Goal: Task Accomplishment & Management: Manage account settings

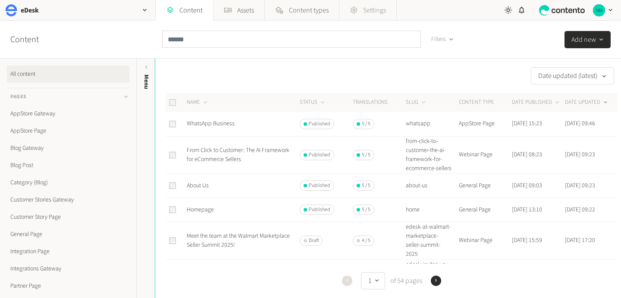
click at [380, 5] on span "Settings" at bounding box center [374, 10] width 23 height 10
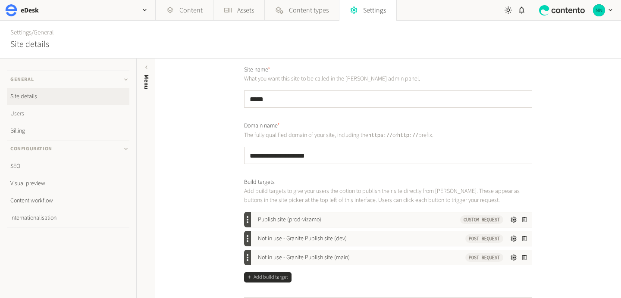
click at [50, 110] on link "Users" at bounding box center [68, 113] width 122 height 17
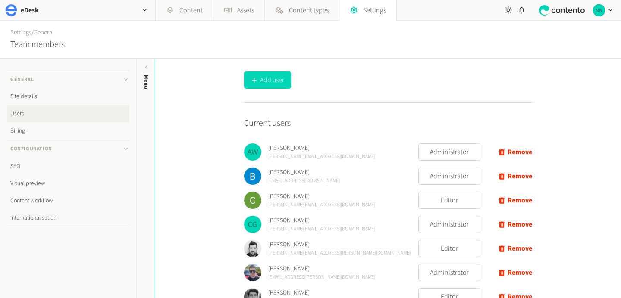
scroll to position [249, 0]
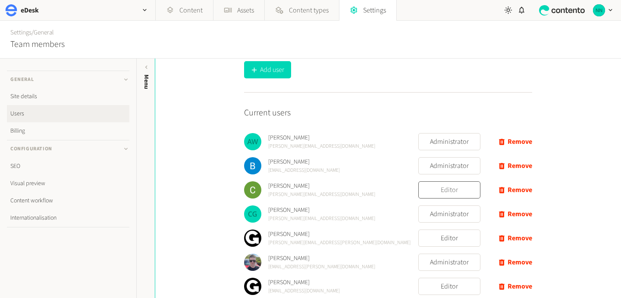
click at [427, 185] on button "Editor" at bounding box center [449, 189] width 62 height 17
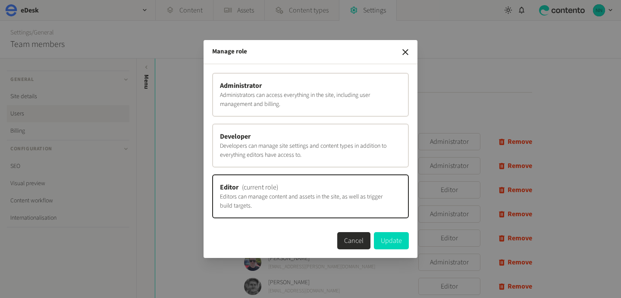
click at [358, 155] on p "Developers can manage site settings and content types in addition to everything…" at bounding box center [310, 151] width 181 height 18
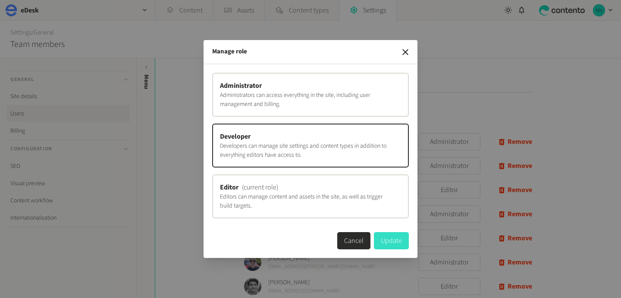
click at [392, 236] on button "Update" at bounding box center [391, 240] width 35 height 17
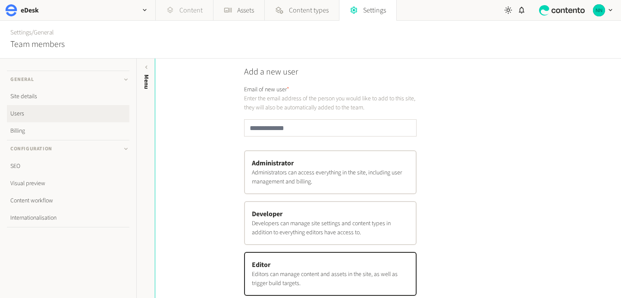
click at [188, 9] on link "Content" at bounding box center [184, 10] width 57 height 21
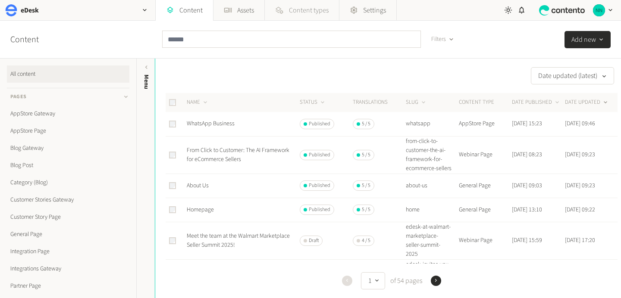
click at [286, 8] on link "Content types" at bounding box center [302, 10] width 74 height 21
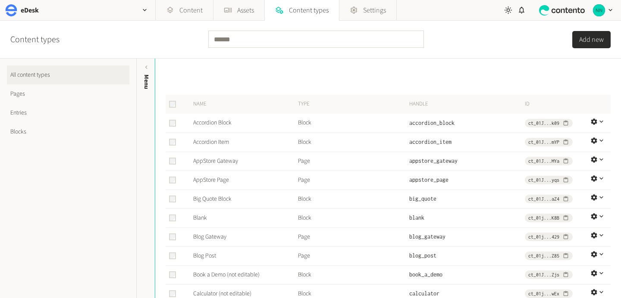
click at [52, 126] on link "Blocks" at bounding box center [68, 131] width 122 height 19
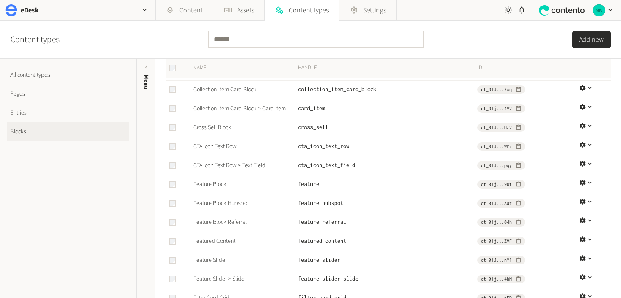
scroll to position [167, 0]
click at [225, 130] on link "Cross Sell Block" at bounding box center [212, 127] width 38 height 9
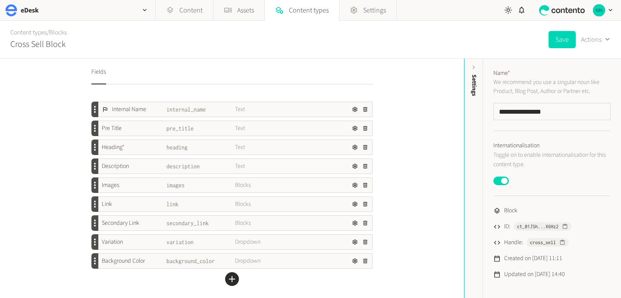
scroll to position [2, 0]
click at [142, 237] on div "Variation" at bounding box center [132, 240] width 69 height 9
click at [131, 236] on div "Variation" at bounding box center [132, 240] width 69 height 9
click at [352, 241] on icon "button" at bounding box center [355, 240] width 6 height 6
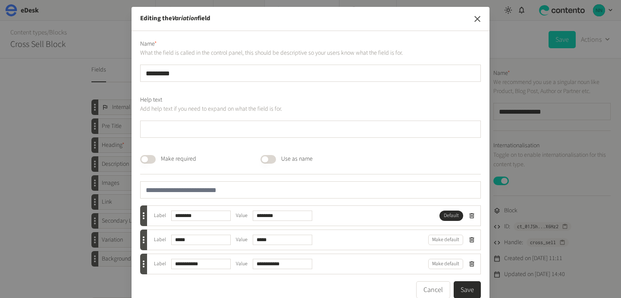
click at [479, 17] on icon "button" at bounding box center [477, 19] width 6 height 6
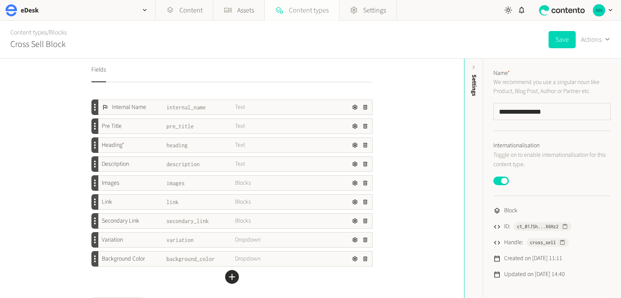
click at [306, 9] on span "Content types" at bounding box center [309, 10] width 40 height 10
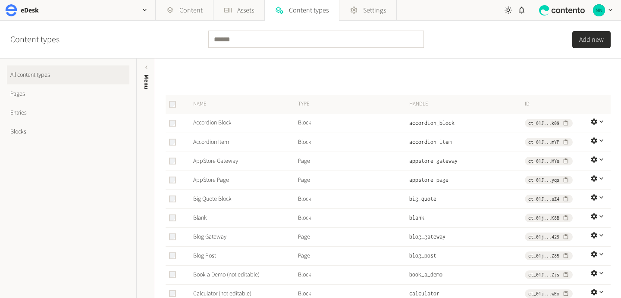
click at [24, 96] on link "Pages" at bounding box center [68, 93] width 122 height 19
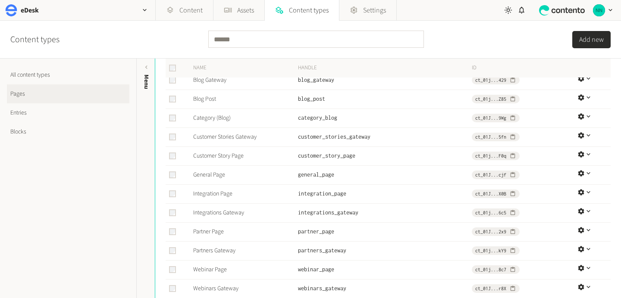
scroll to position [66, 0]
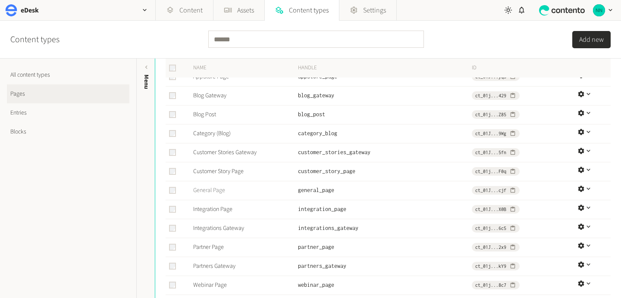
click at [206, 188] on link "General Page" at bounding box center [209, 190] width 32 height 9
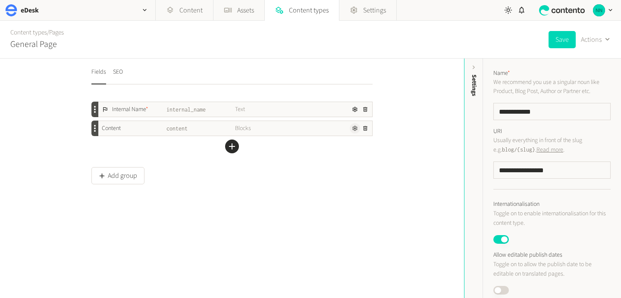
click at [352, 127] on icon "button" at bounding box center [355, 128] width 6 height 6
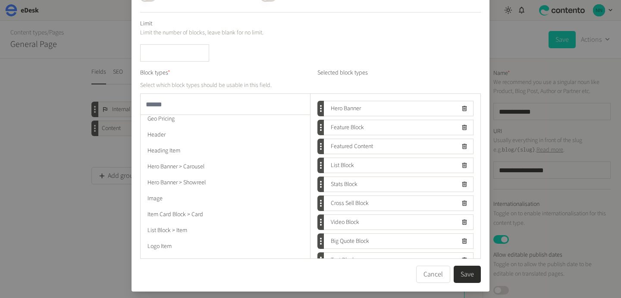
scroll to position [163, 0]
click at [428, 271] on button "Cancel" at bounding box center [433, 274] width 34 height 17
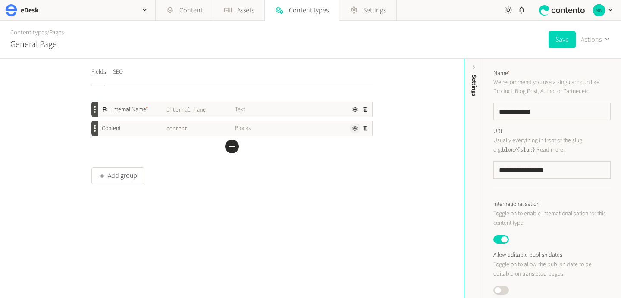
click at [354, 125] on icon "button" at bounding box center [355, 128] width 6 height 6
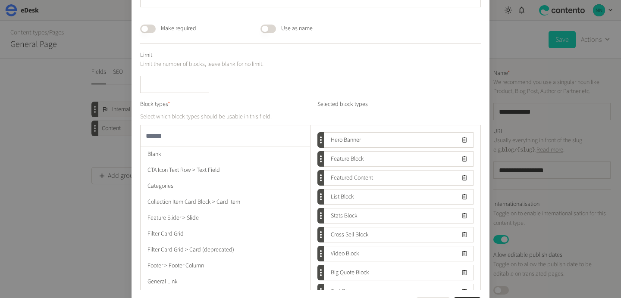
scroll to position [0, 0]
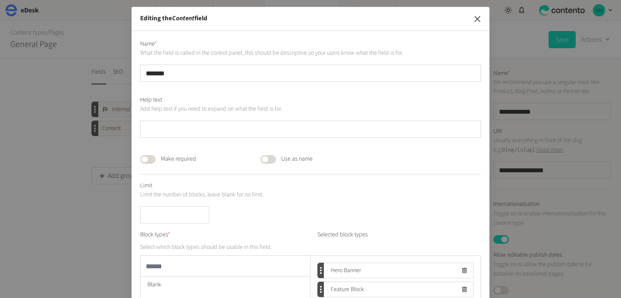
click at [478, 19] on icon "button" at bounding box center [477, 19] width 10 height 10
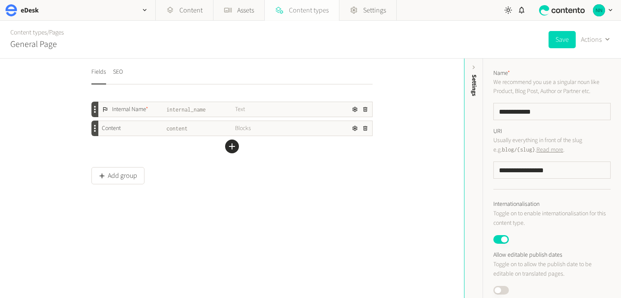
click at [303, 7] on span "Content types" at bounding box center [309, 10] width 40 height 10
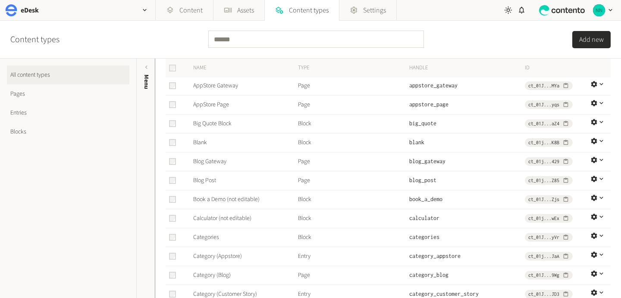
scroll to position [49, 0]
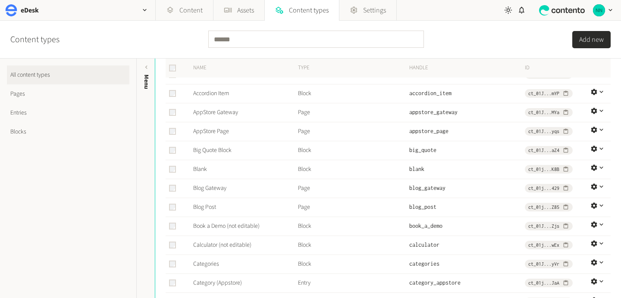
click at [28, 92] on link "Pages" at bounding box center [68, 93] width 122 height 19
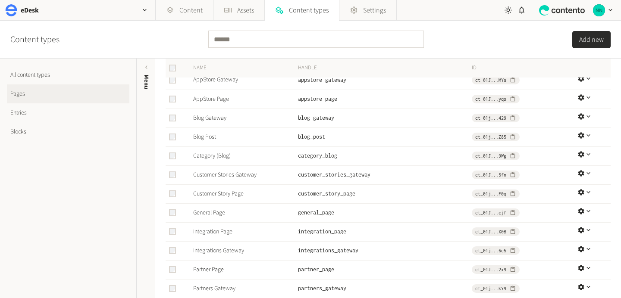
scroll to position [56, 0]
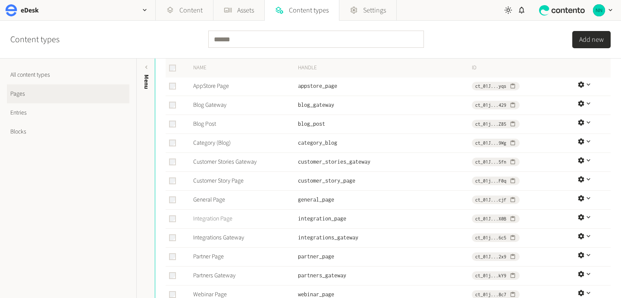
click at [220, 219] on link "Integration Page" at bounding box center [212, 219] width 39 height 9
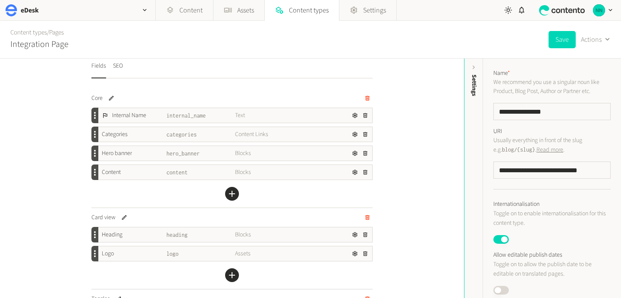
scroll to position [3, 0]
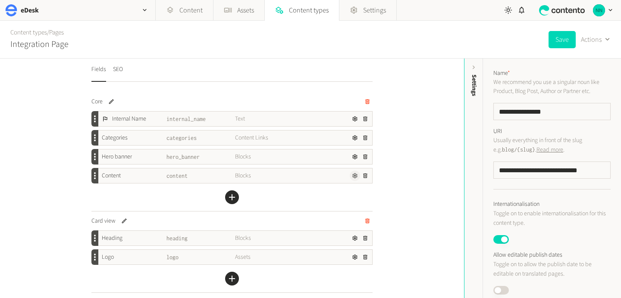
click at [355, 176] on icon "button" at bounding box center [354, 175] width 5 height 5
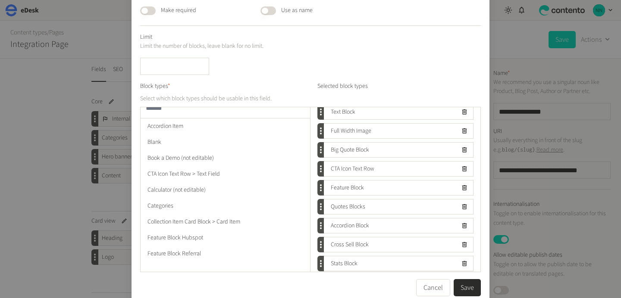
scroll to position [1, 0]
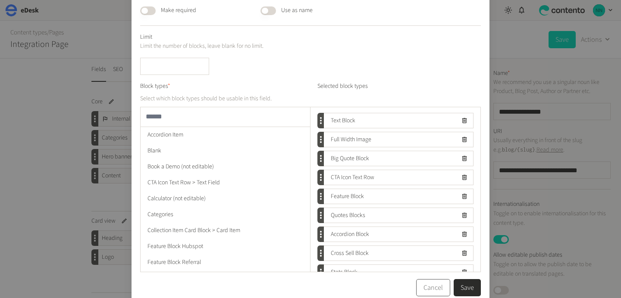
click at [433, 295] on button "Cancel" at bounding box center [433, 287] width 34 height 17
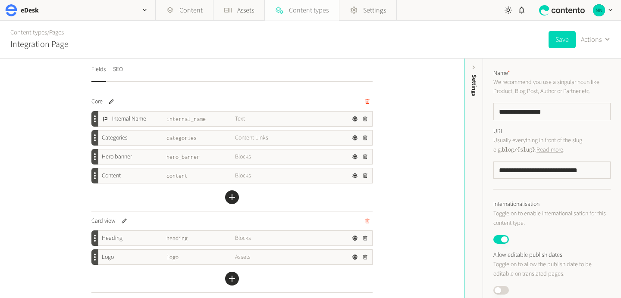
click at [307, 13] on span "Content types" at bounding box center [309, 10] width 40 height 10
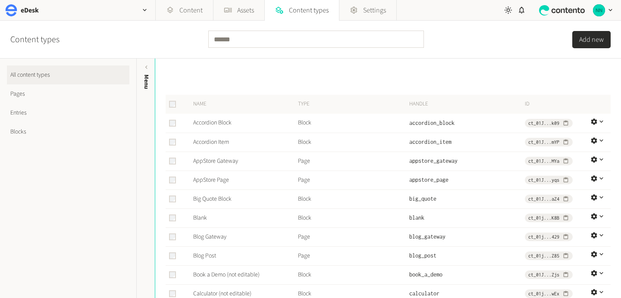
click at [28, 129] on link "Blocks" at bounding box center [68, 131] width 122 height 19
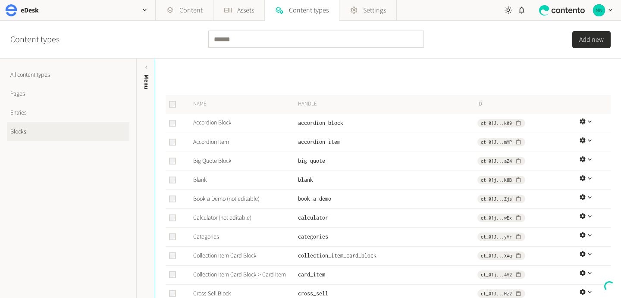
click at [22, 131] on link "Blocks" at bounding box center [68, 131] width 122 height 19
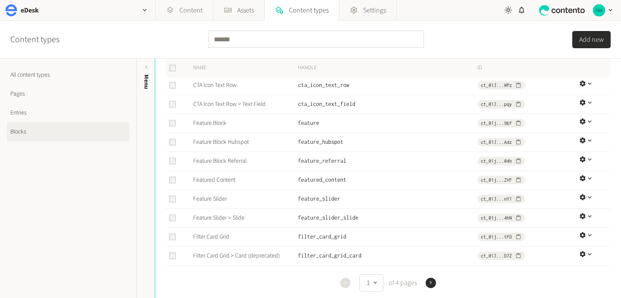
scroll to position [229, 0]
click at [199, 13] on link "Content" at bounding box center [184, 10] width 57 height 21
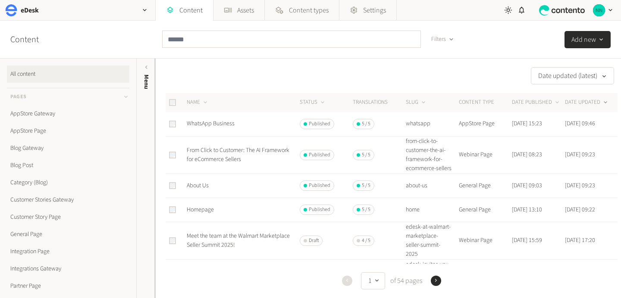
click at [38, 95] on h3 "Pages" at bounding box center [68, 96] width 122 height 17
click at [21, 250] on link "Menu Footer" at bounding box center [68, 252] width 122 height 17
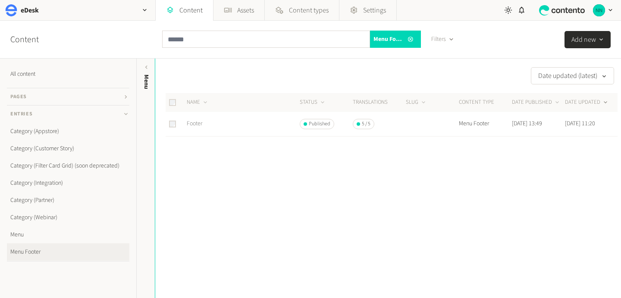
click at [202, 122] on link "Footer" at bounding box center [195, 123] width 16 height 9
click at [304, 63] on div "Date updated (latest) NAME STATUS Translations SLUG CONTENT TYPE DATE PUBLISHED…" at bounding box center [388, 179] width 466 height 240
click at [332, 227] on div "Date updated (latest) NAME STATUS Translations SLUG CONTENT TYPE DATE PUBLISHED…" at bounding box center [388, 179] width 466 height 240
click at [336, 191] on div at bounding box center [392, 164] width 452 height 55
